Goal: Transaction & Acquisition: Purchase product/service

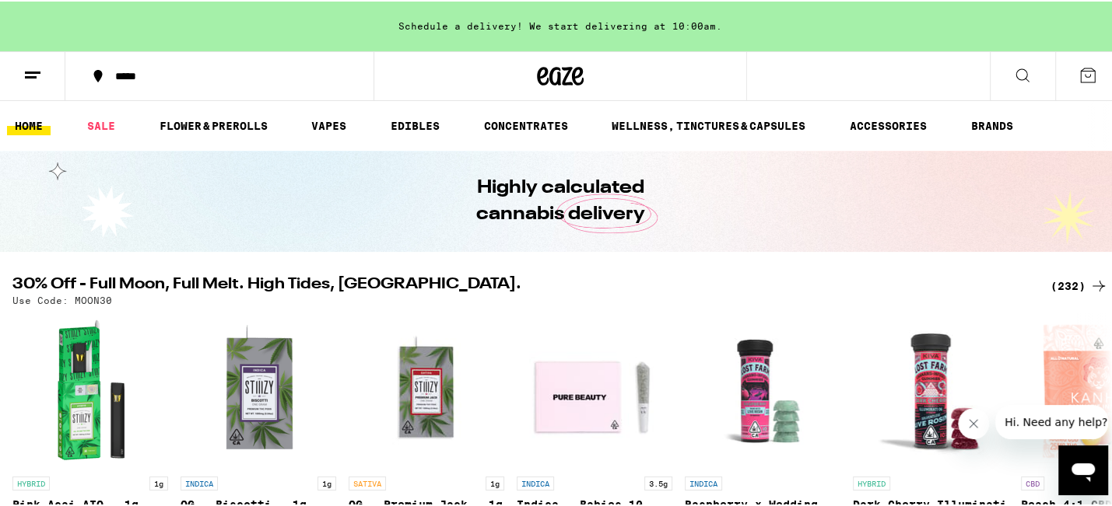
click at [1094, 282] on icon at bounding box center [1098, 284] width 19 height 19
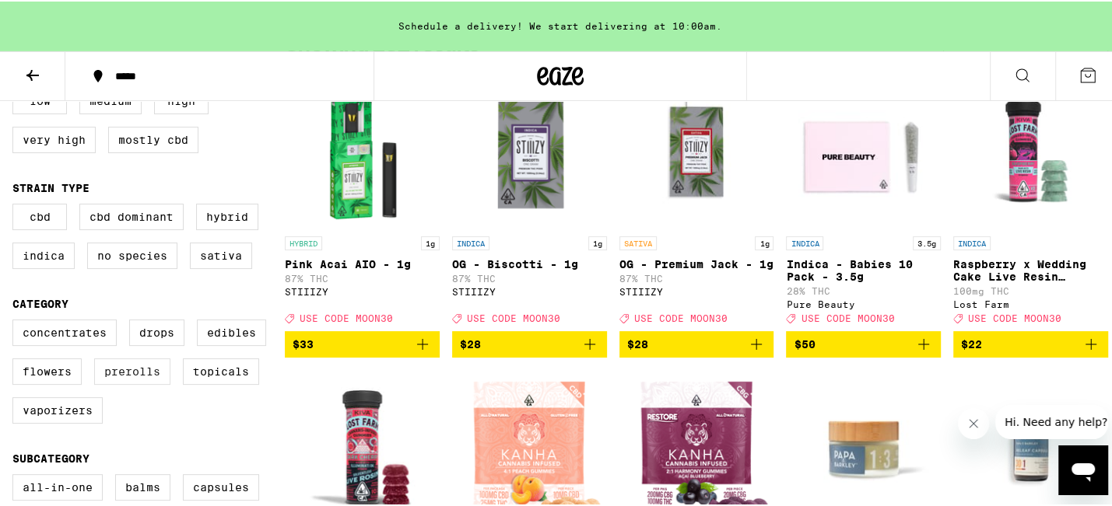
scroll to position [205, 0]
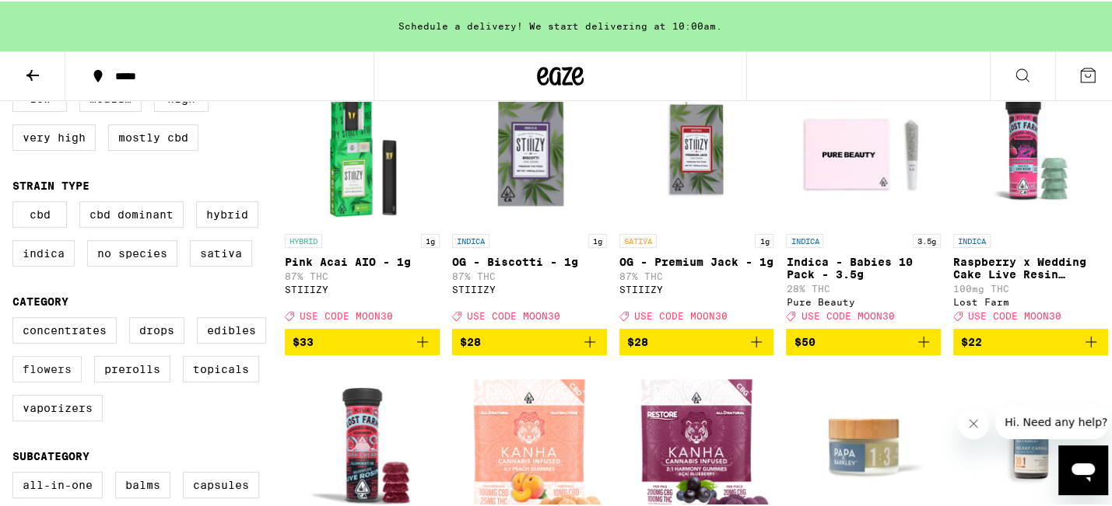
click at [44, 381] on label "Flowers" at bounding box center [46, 368] width 69 height 26
click at [16, 319] on input "Flowers" at bounding box center [16, 318] width 1 height 1
checkbox input "true"
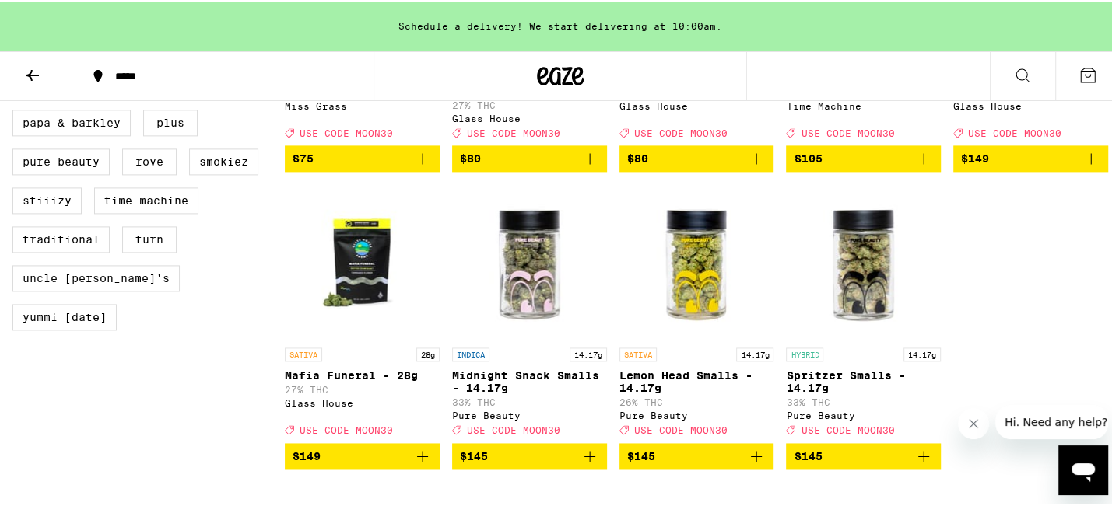
scroll to position [1874, 0]
